Goal: Task Accomplishment & Management: Manage account settings

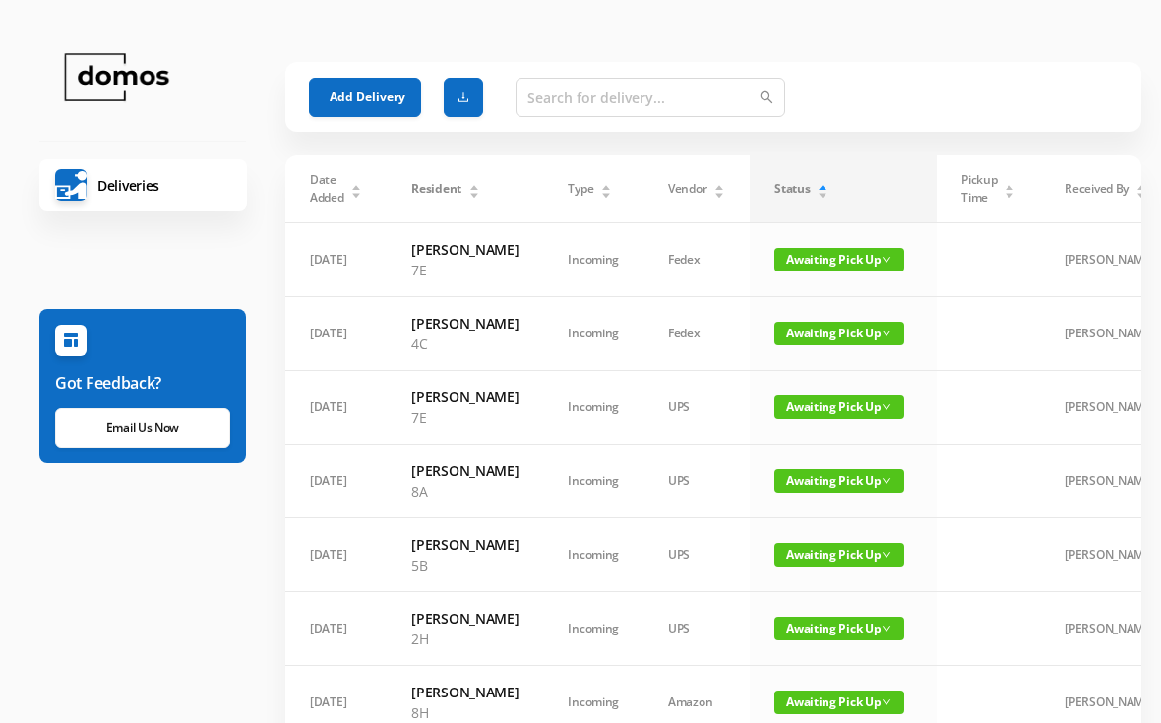
scroll to position [18, 0]
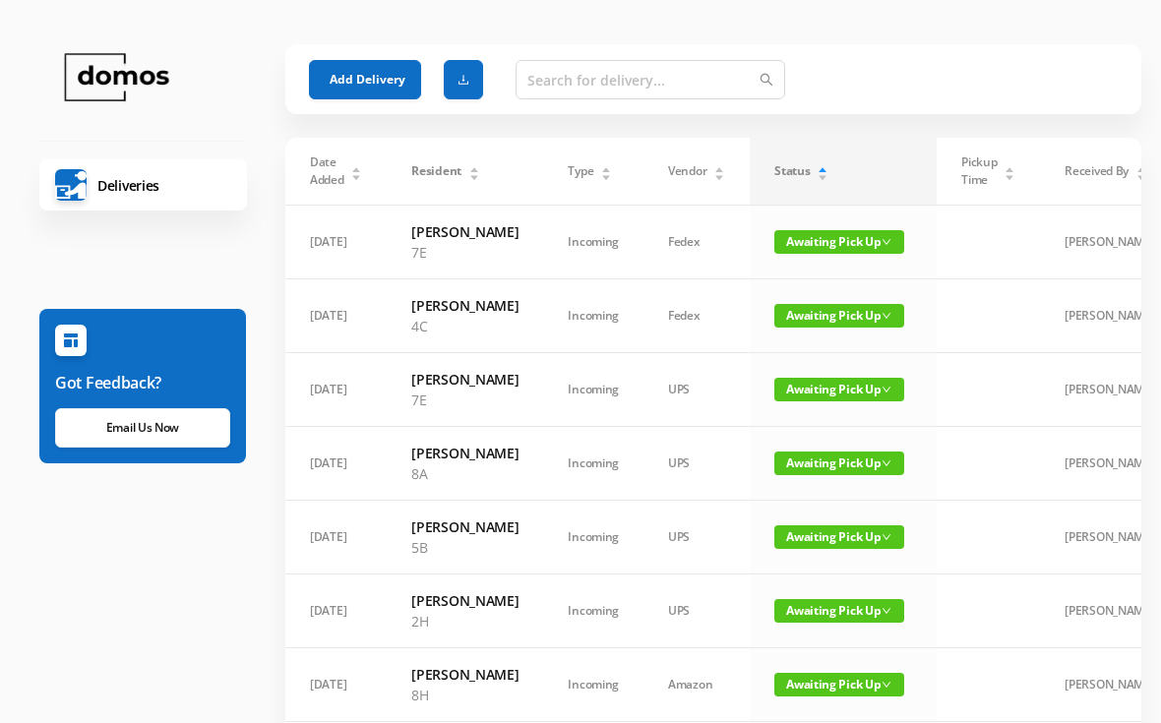
click at [840, 328] on span "Awaiting Pick Up" at bounding box center [839, 316] width 130 height 24
click at [802, 420] on link "Picked Up" at bounding box center [821, 415] width 128 height 31
click at [821, 328] on span "Awaiting Pick Up" at bounding box center [839, 316] width 130 height 24
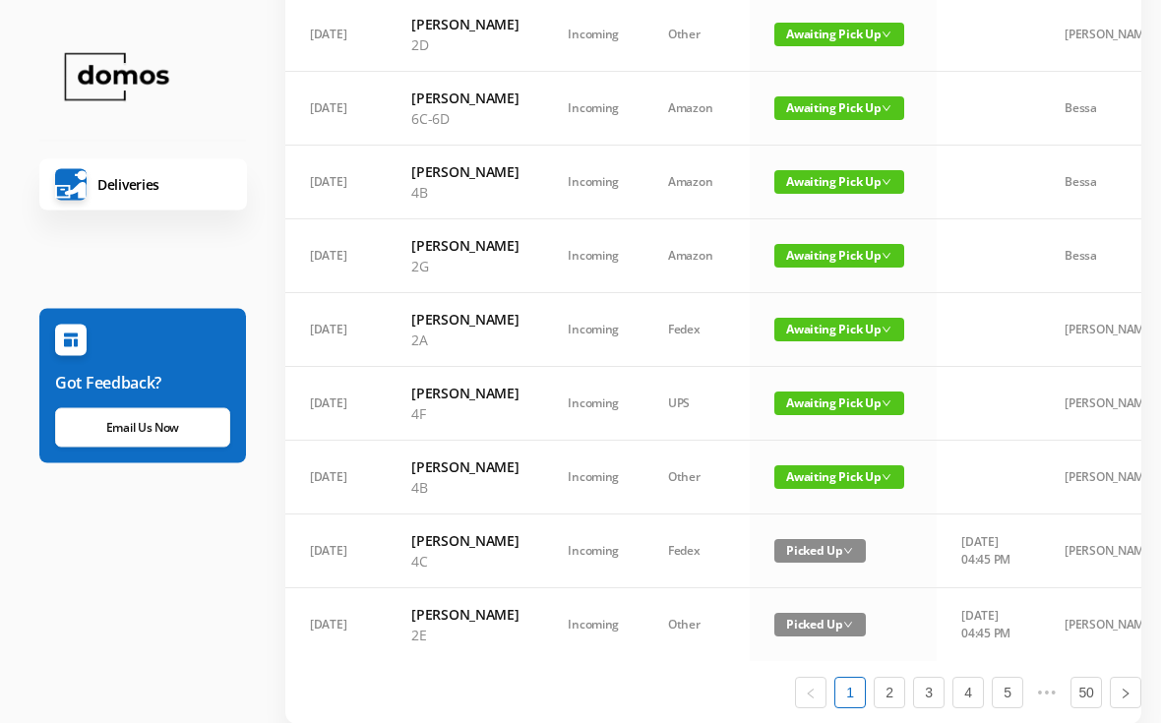
scroll to position [1037, 0]
click at [831, 46] on span "Awaiting Pick Up" at bounding box center [839, 35] width 130 height 24
click at [814, 346] on link "Picked Up" at bounding box center [821, 341] width 128 height 31
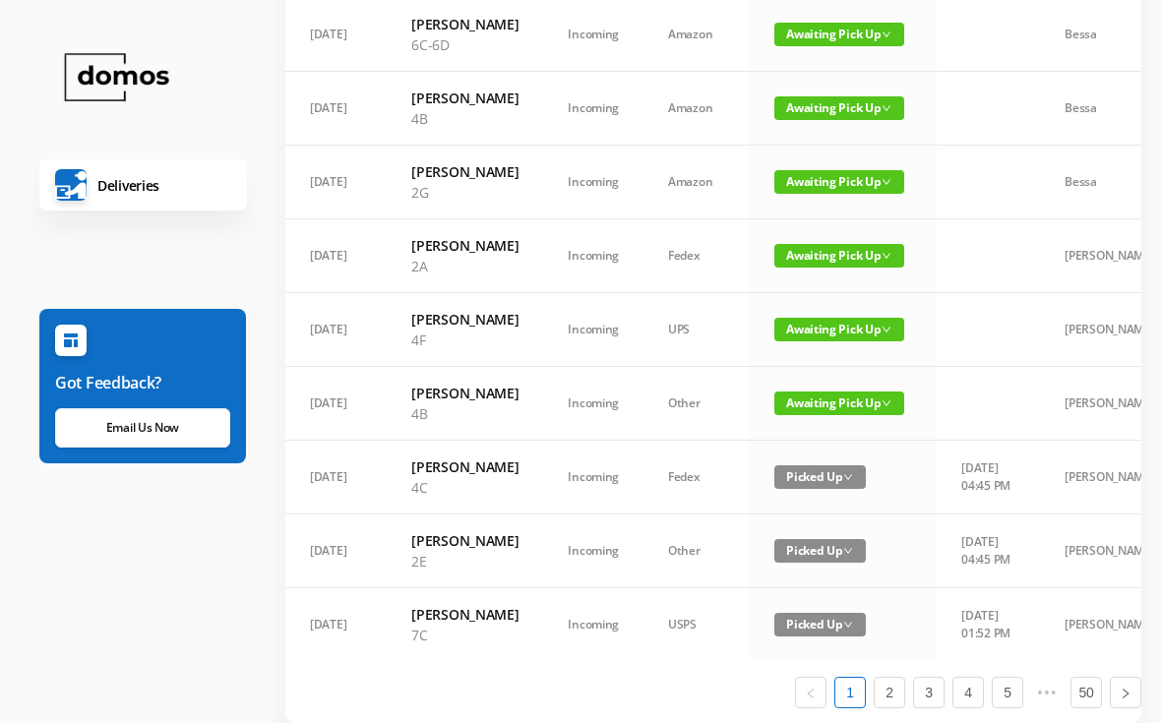
click at [836, 219] on td "Awaiting Pick Up" at bounding box center [843, 183] width 187 height 74
click at [837, 194] on span "Awaiting Pick Up" at bounding box center [839, 182] width 130 height 24
click at [817, 499] on link "Picked Up" at bounding box center [821, 499] width 128 height 31
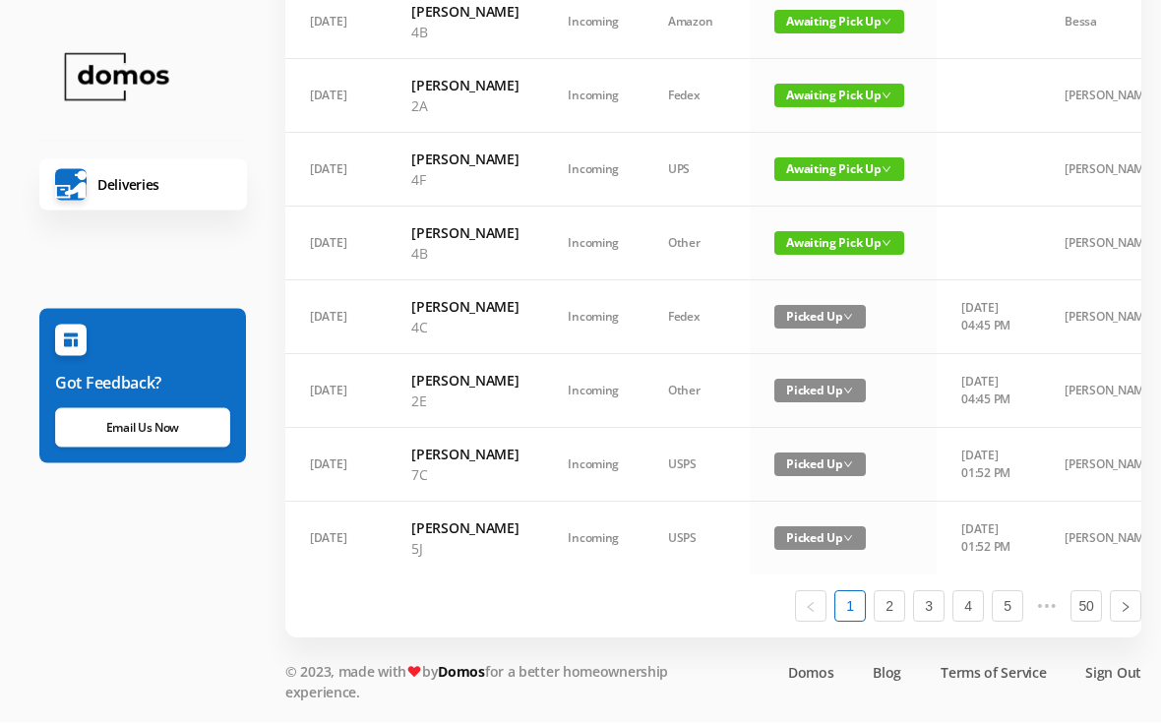
scroll to position [1146, 0]
click at [833, 256] on span "Awaiting Pick Up" at bounding box center [839, 244] width 130 height 24
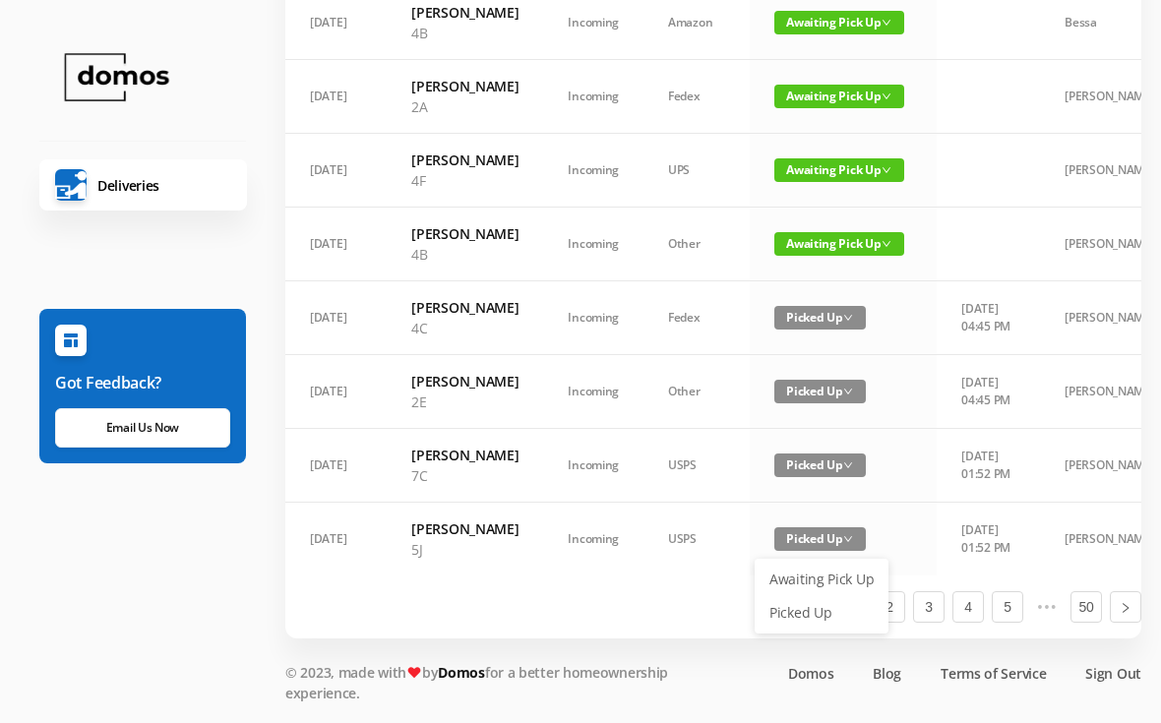
click at [816, 597] on link "Picked Up" at bounding box center [821, 612] width 128 height 31
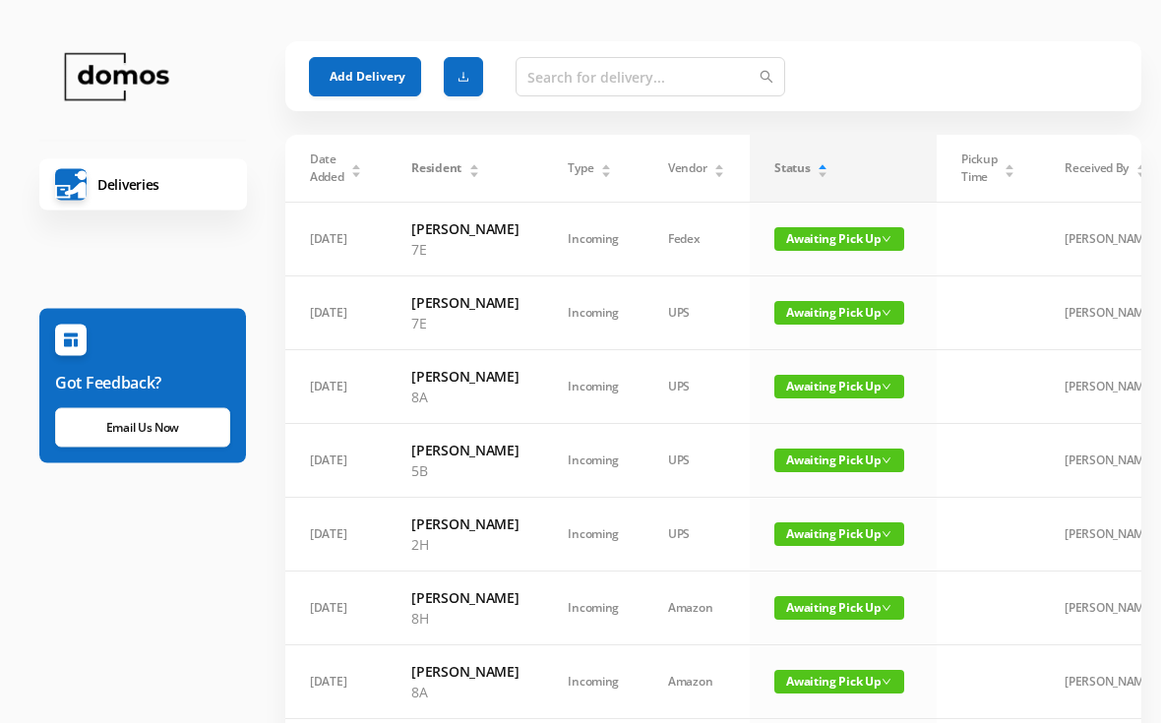
scroll to position [0, 0]
